Goal: Task Accomplishment & Management: Manage account settings

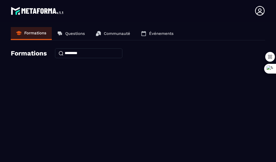
click at [162, 33] on p "Événements" at bounding box center [161, 33] width 25 height 5
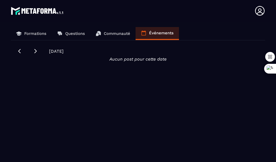
click at [118, 35] on p "Communauté" at bounding box center [117, 33] width 26 height 5
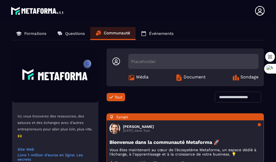
click at [76, 32] on p "Questions" at bounding box center [75, 33] width 20 height 5
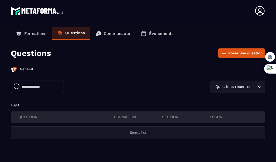
click at [33, 33] on p "Formations" at bounding box center [35, 33] width 22 height 5
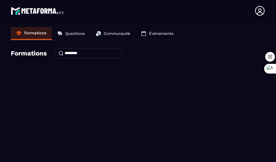
click at [258, 10] on icon at bounding box center [259, 10] width 9 height 9
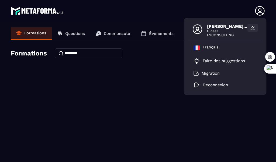
click at [252, 26] on icon at bounding box center [252, 27] width 5 height 5
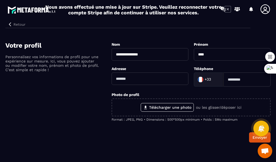
click at [153, 57] on input "**********" at bounding box center [150, 54] width 77 height 12
click at [217, 55] on input "****" at bounding box center [232, 54] width 77 height 12
click at [148, 77] on input "text" at bounding box center [150, 78] width 77 height 12
click at [232, 80] on input at bounding box center [247, 79] width 47 height 14
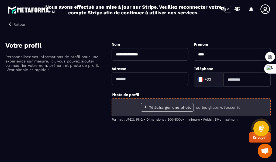
click at [160, 105] on label "Télécharger une photo" at bounding box center [167, 107] width 53 height 9
click at [0, 0] on input "Télécharger une photo" at bounding box center [0, 0] width 0 height 0
